Goal: Task Accomplishment & Management: Complete application form

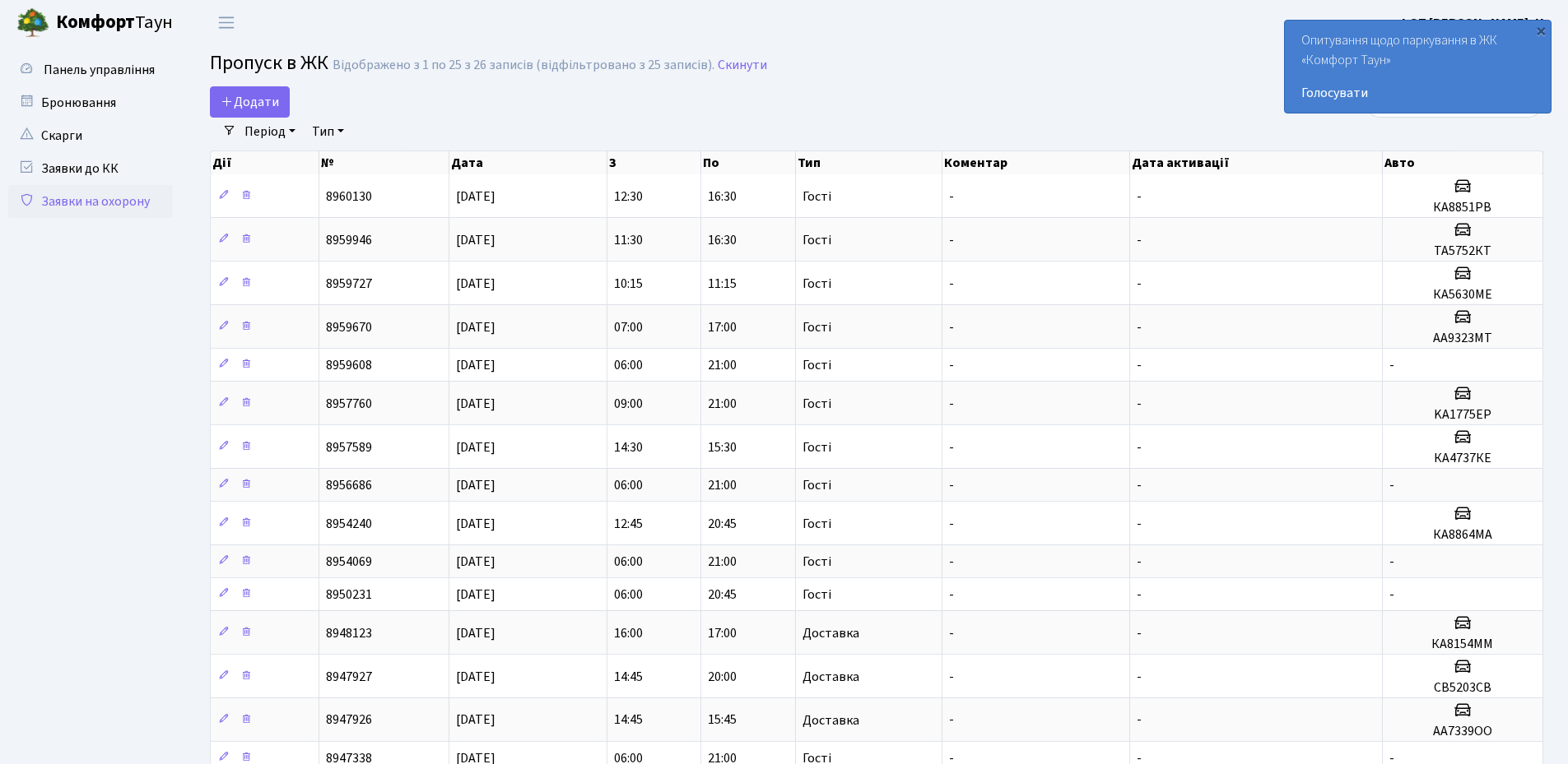
select select "25"
click at [1539, 29] on div "×" at bounding box center [1541, 30] width 17 height 17
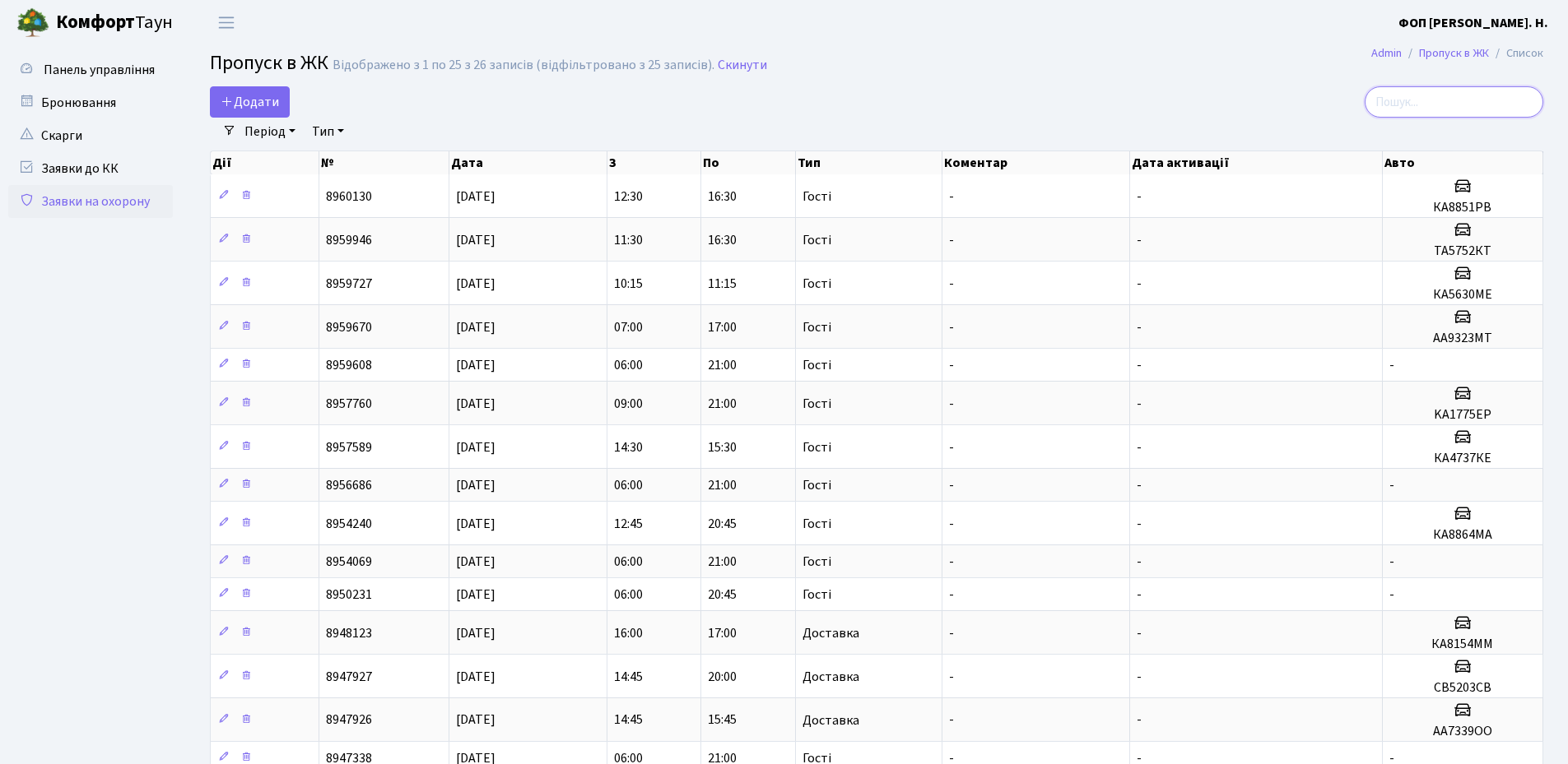
click at [1451, 97] on input "search" at bounding box center [1454, 102] width 179 height 32
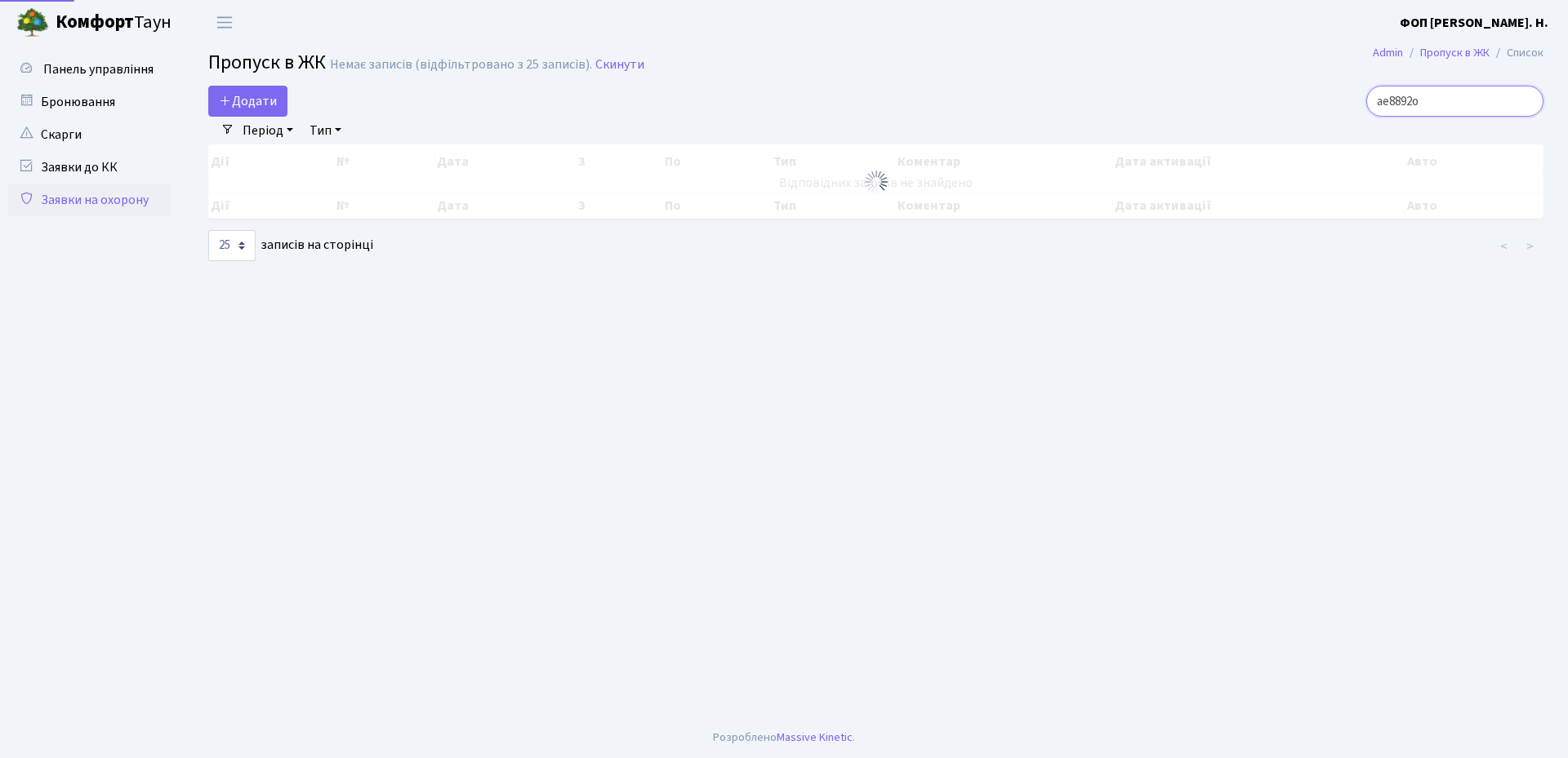
type input "ае8892от"
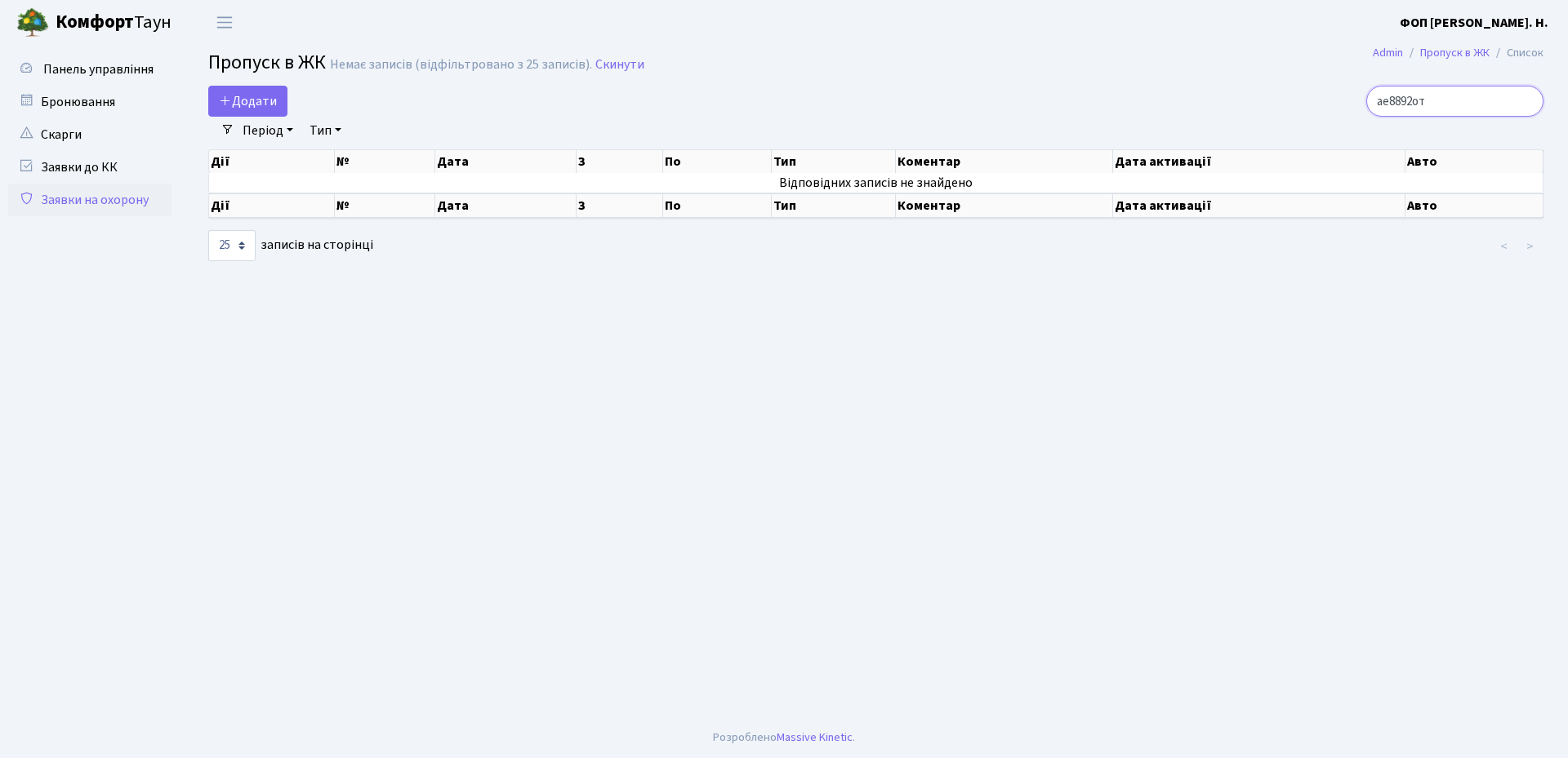
click at [1461, 107] on input "ае8892от" at bounding box center [1454, 101] width 177 height 31
click at [1529, 98] on input "ае8892от" at bounding box center [1454, 101] width 177 height 31
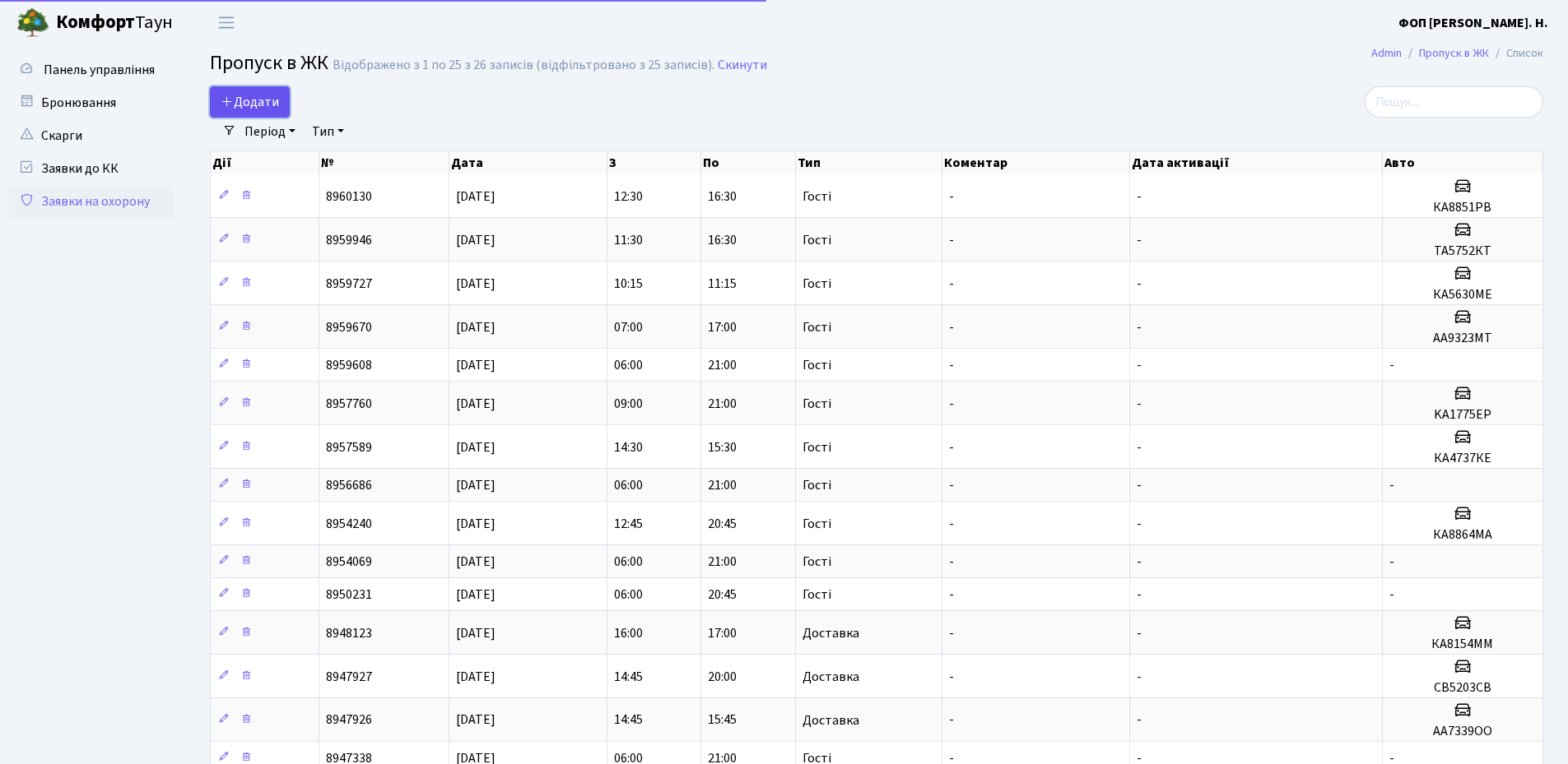
click at [251, 101] on span "Додати" at bounding box center [250, 102] width 58 height 18
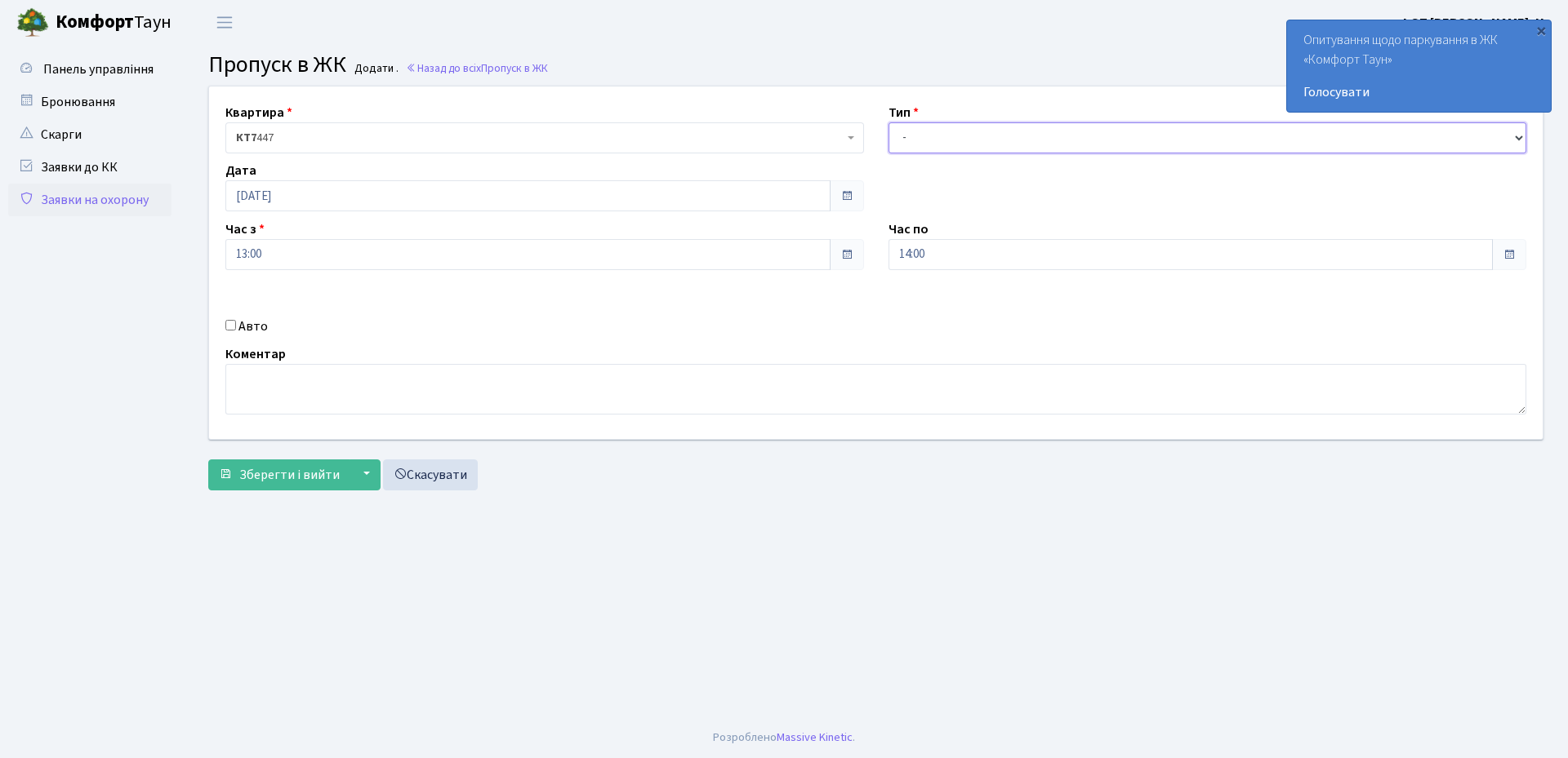
drag, startPoint x: 1049, startPoint y: 131, endPoint x: 1039, endPoint y: 143, distance: 15.6
click at [1049, 131] on select "- Доставка Таксі Гості Сервіс" at bounding box center [1207, 138] width 639 height 31
select select "3"
click at [888, 122] on select "- Доставка Таксі Гості Сервіс" at bounding box center [1207, 138] width 639 height 31
click at [943, 256] on input "14:00" at bounding box center [1191, 255] width 605 height 31
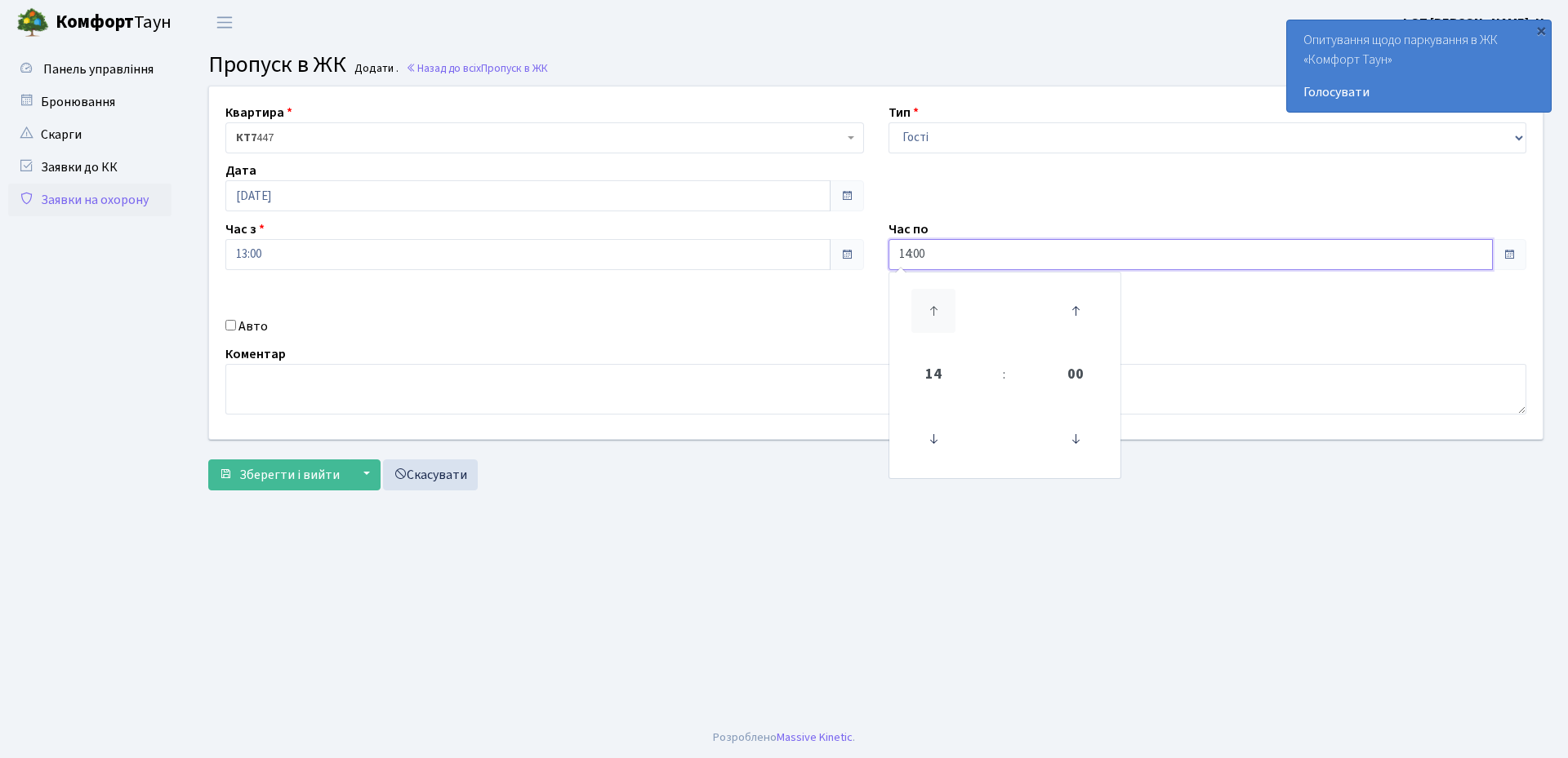
click at [934, 303] on icon at bounding box center [933, 311] width 44 height 44
type input "18:00"
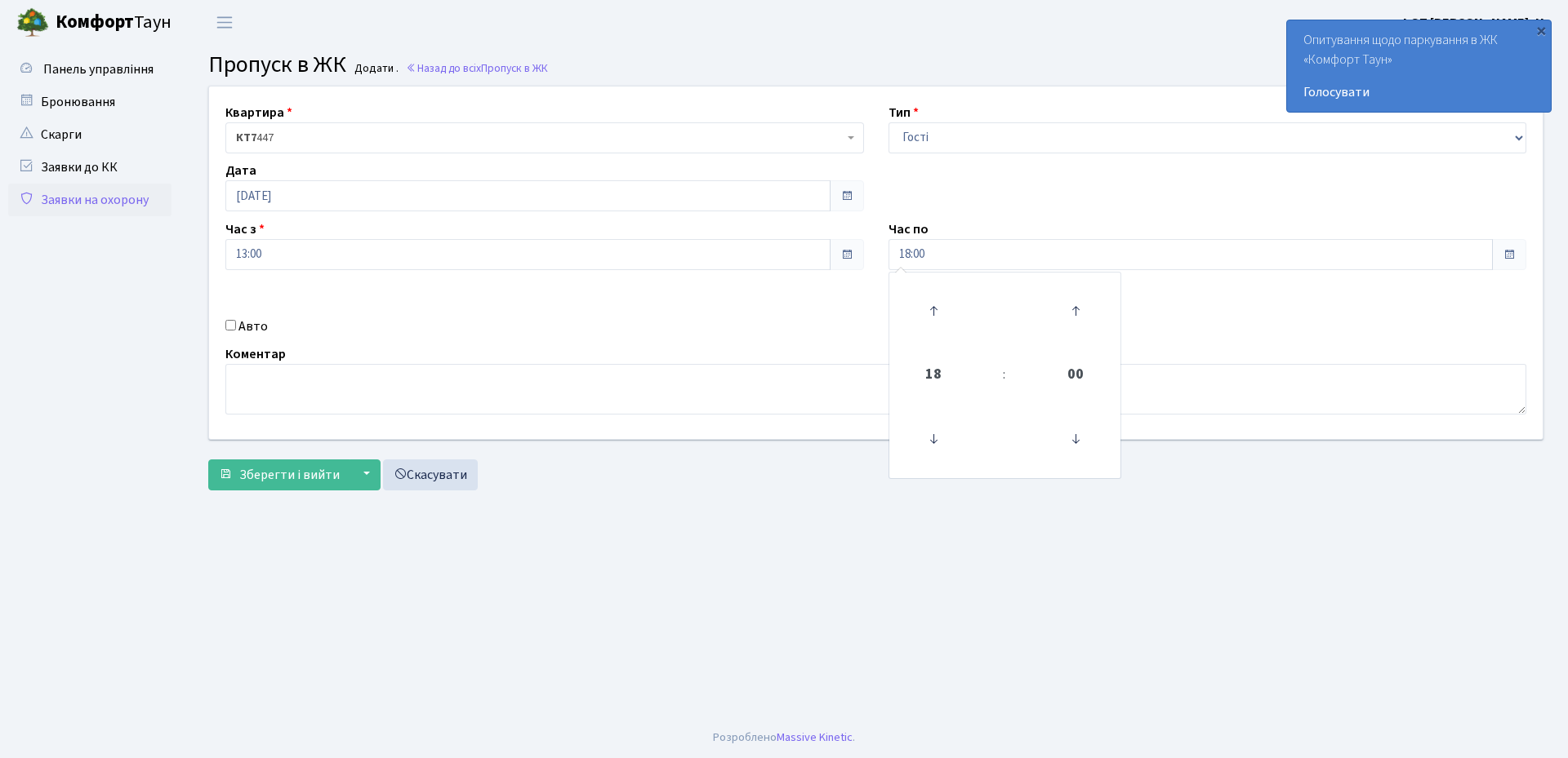
click at [252, 330] on label "Авто" at bounding box center [253, 327] width 30 height 19
click at [236, 330] on input "Авто" at bounding box center [231, 325] width 10 height 10
checkbox input "true"
paste input "ае8892от"
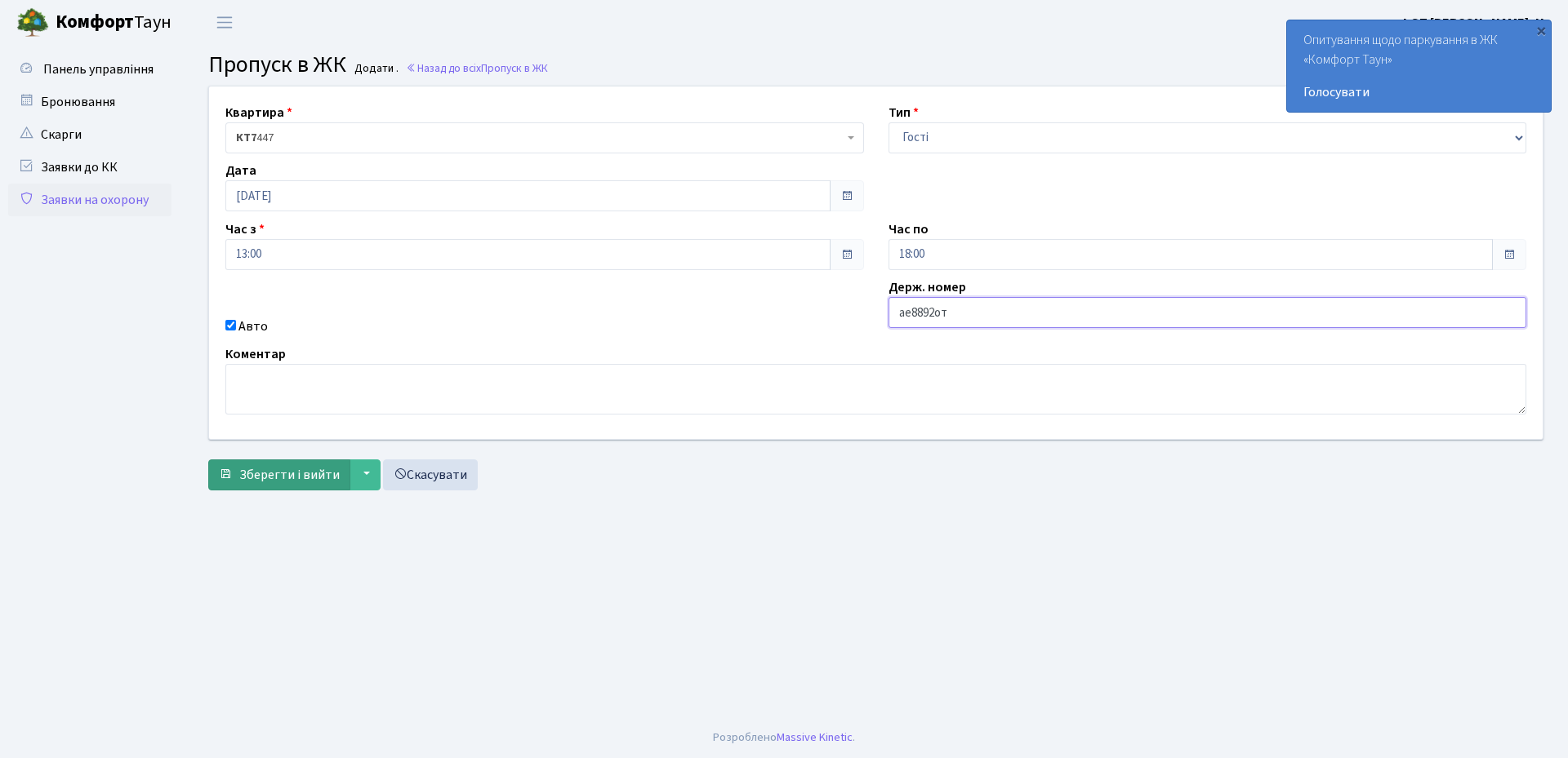
type input "ае8892от"
click at [259, 459] on button "Зберегти і вийти" at bounding box center [279, 475] width 142 height 31
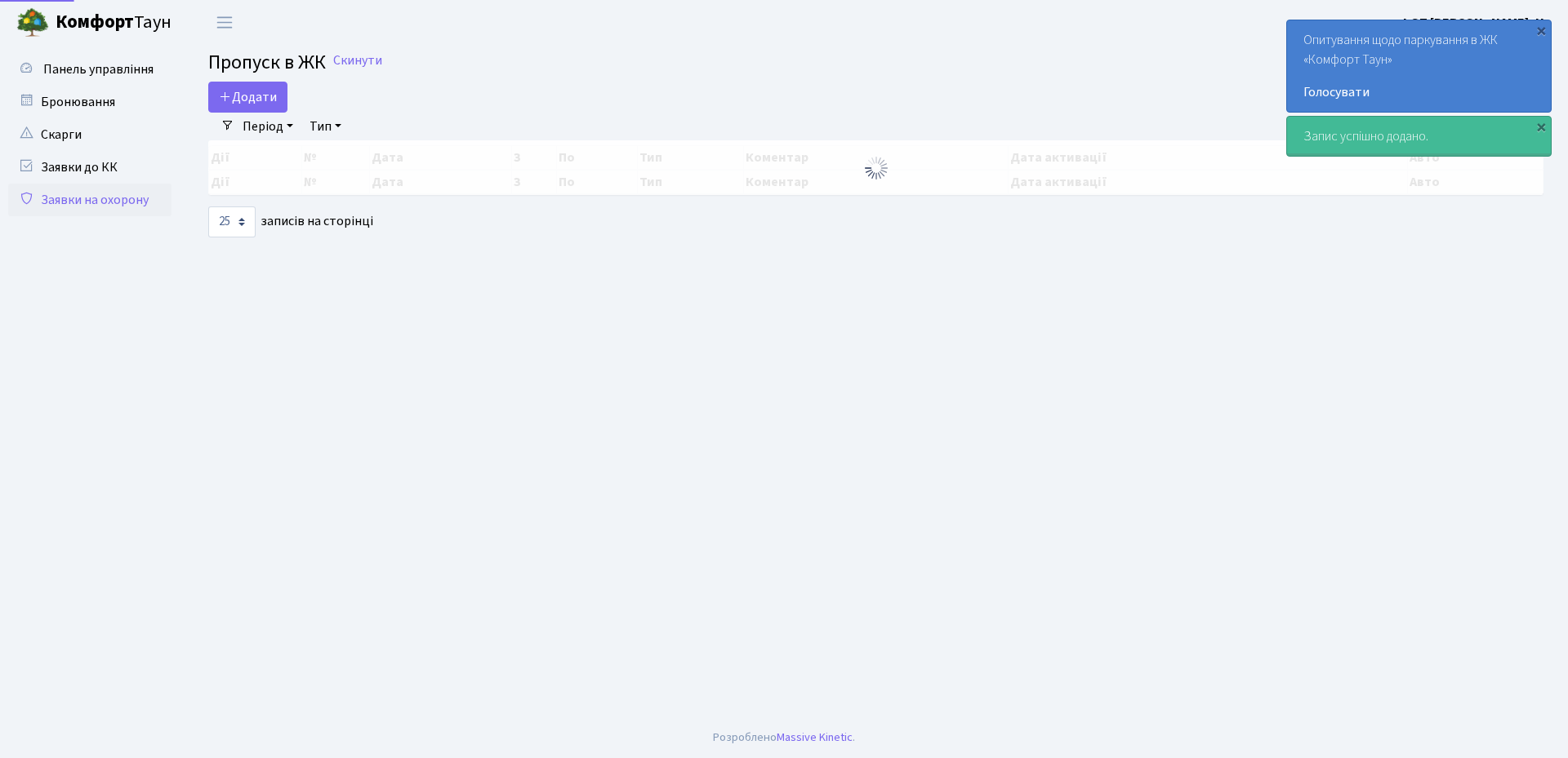
select select "25"
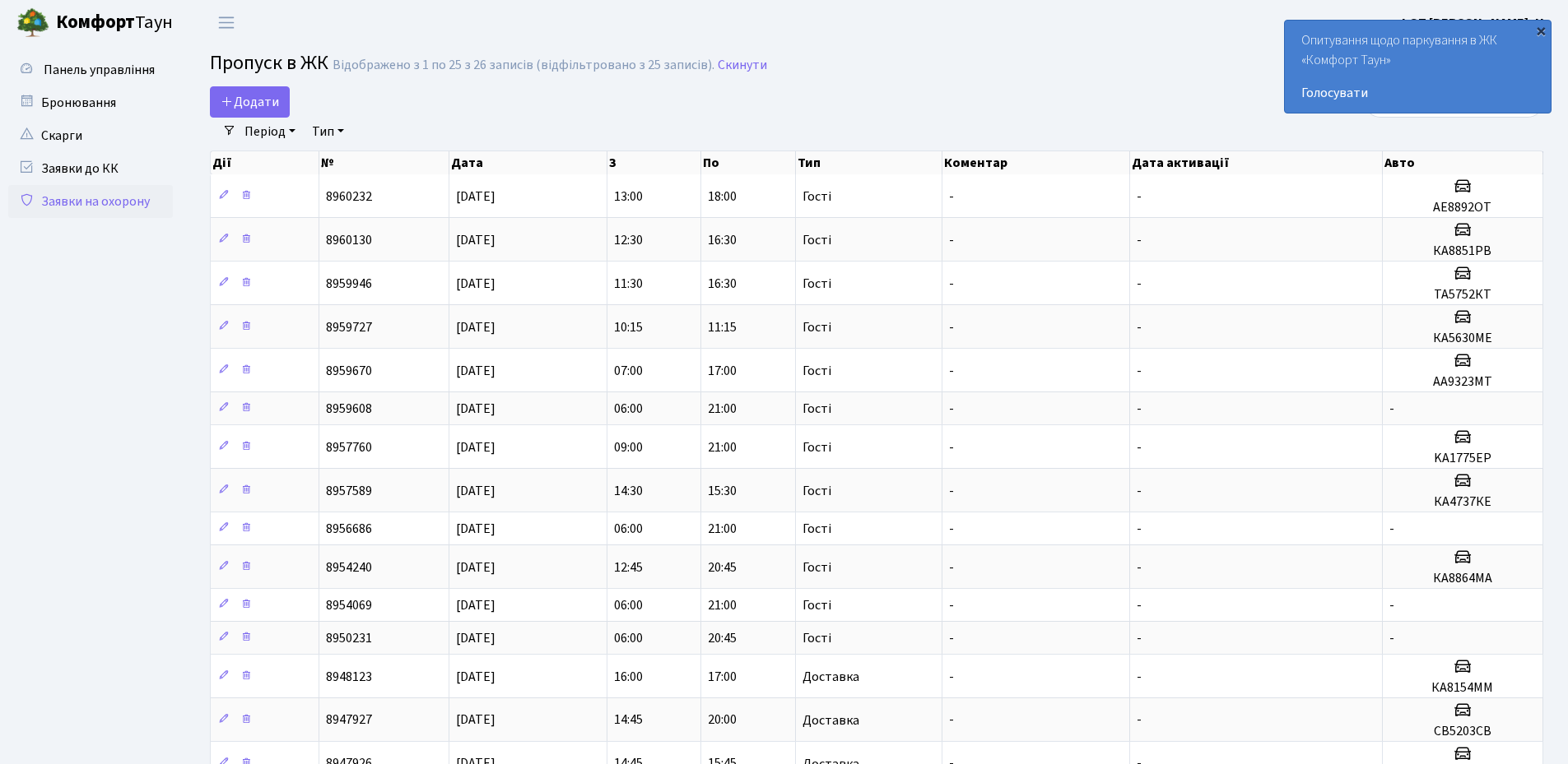
click at [1542, 26] on div "×" at bounding box center [1541, 30] width 17 height 17
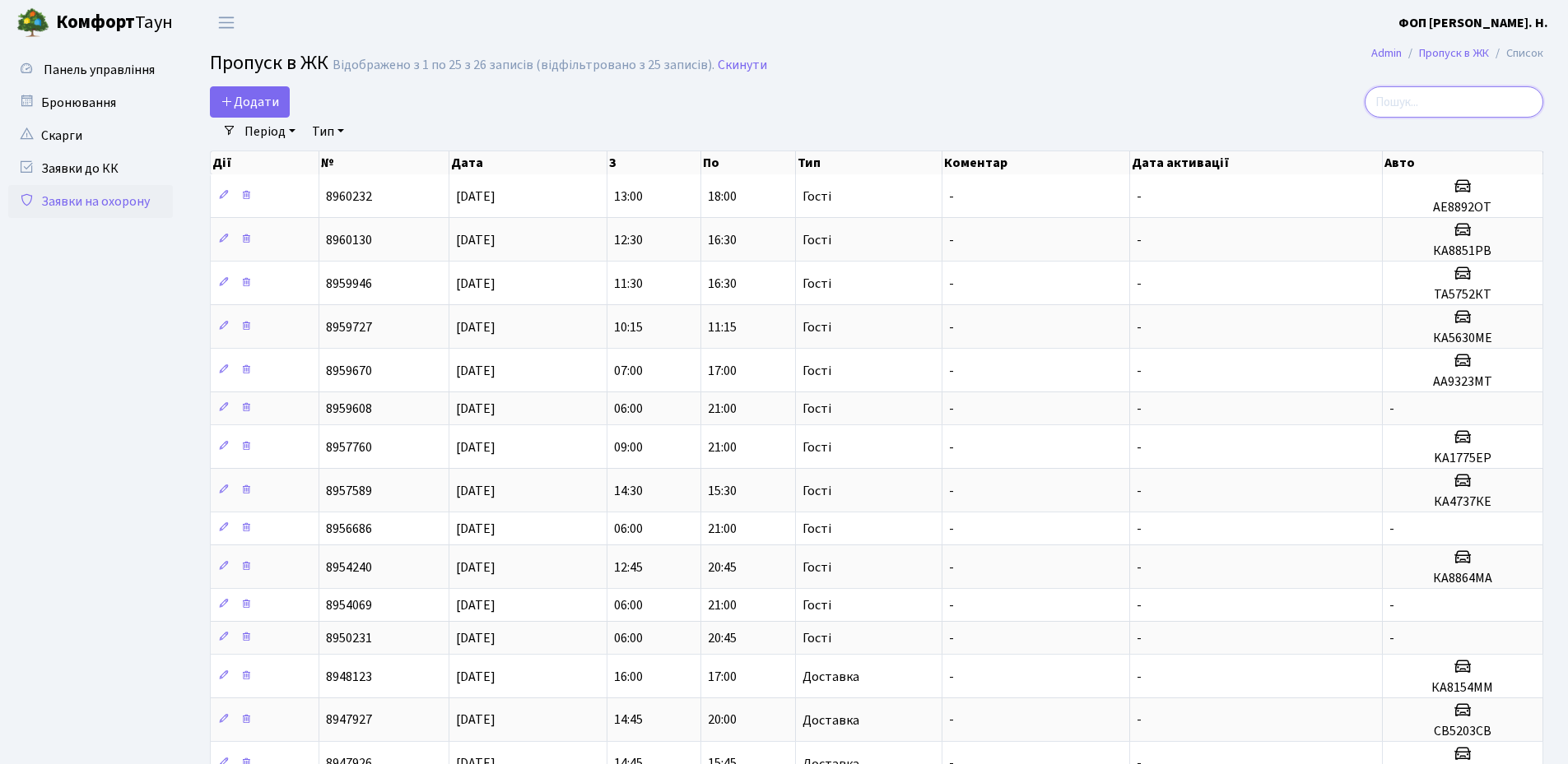
click at [1412, 105] on input "search" at bounding box center [1454, 102] width 179 height 32
click at [1226, 88] on div at bounding box center [1329, 102] width 428 height 32
click at [1219, 90] on div at bounding box center [1329, 102] width 428 height 32
click at [1204, 63] on h2 "Пропуск в ЖК Відображено з 1 по 25 з 26 записів (відфільтровано з 25 записів). …" at bounding box center [876, 66] width 1333 height 28
